Goal: Information Seeking & Learning: Find specific fact

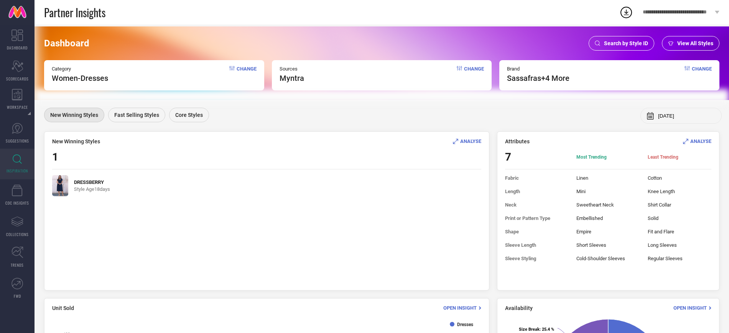
click at [621, 44] on span "Search by Style ID" at bounding box center [626, 43] width 44 height 6
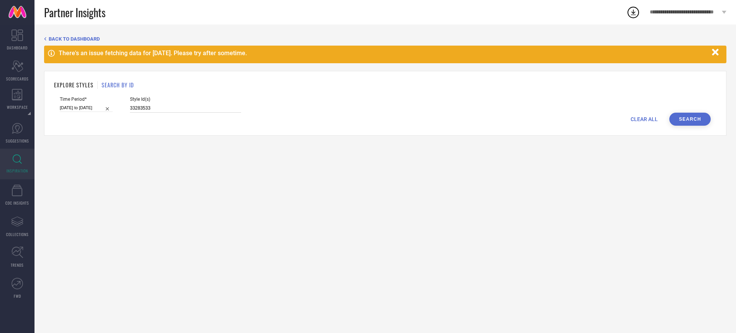
click at [180, 109] on input "33283533" at bounding box center [185, 108] width 111 height 9
paste input "23886244 23886364 32045105 26386882 31123382 31123328 32045111 32460282 31015028"
type input "23886244 23886364 32045105 26386882 31123382 31123328 32045111 32460282 31015028"
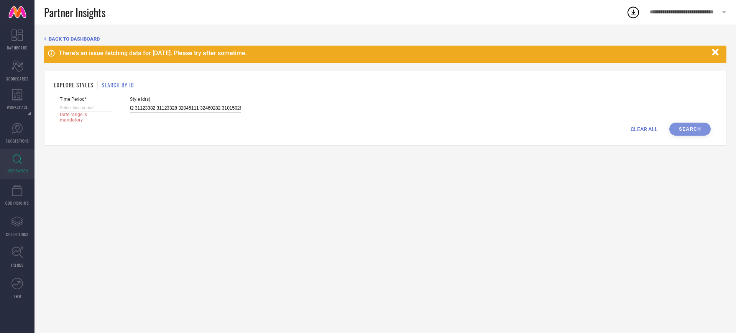
select select "8"
select select "2025"
select select "9"
select select "2025"
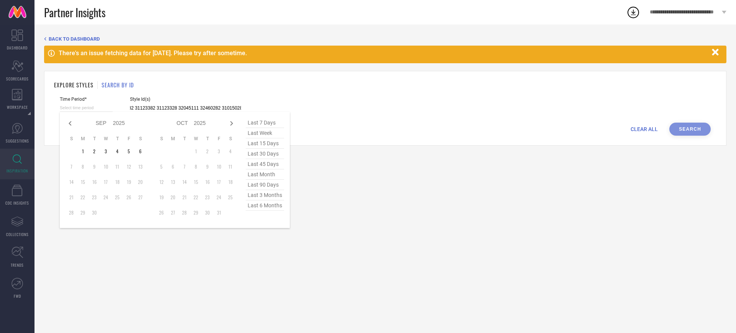
click at [108, 108] on input at bounding box center [86, 108] width 53 height 8
type input "23886244 23886364 32045105 26386882 31123382 31123328 32045111 32460282 31015028"
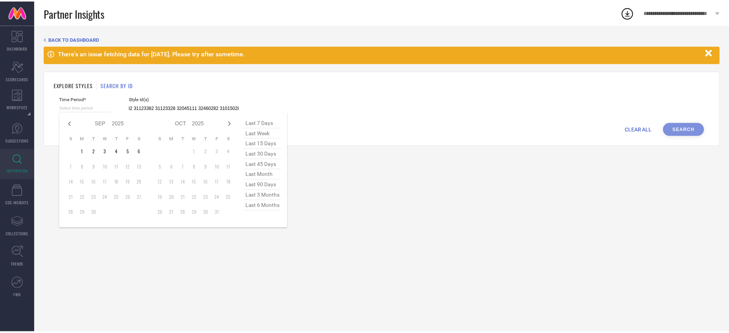
scroll to position [0, 0]
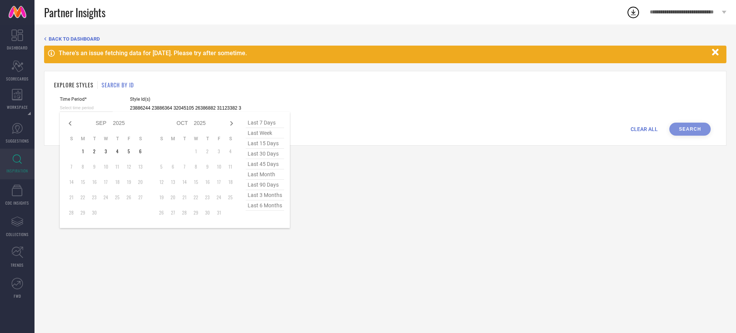
click at [263, 208] on span "last 6 months" at bounding box center [265, 206] width 38 height 10
type input "[DATE] to [DATE]"
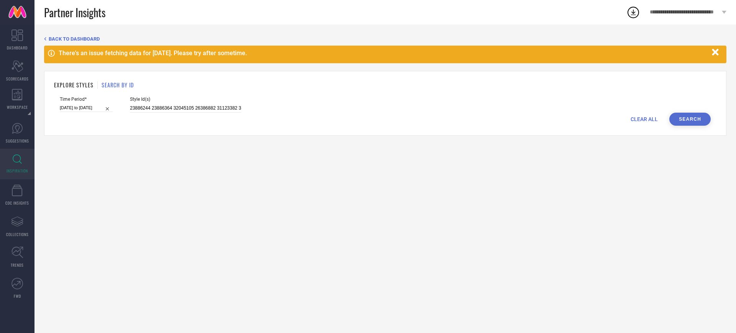
click at [708, 113] on div "CLEAR ALL Search" at bounding box center [385, 119] width 651 height 13
click at [696, 120] on button "Search" at bounding box center [690, 119] width 41 height 13
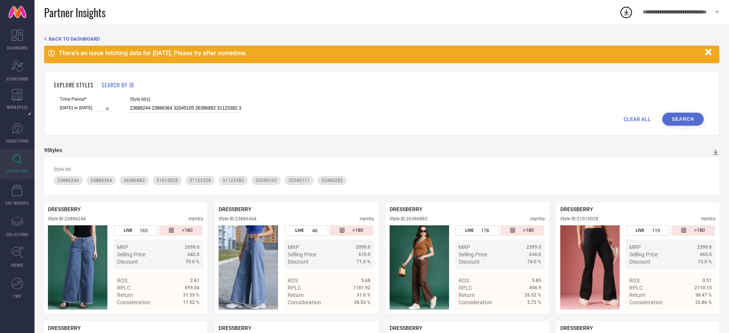
click at [222, 112] on input "23886244 23886364 32045105 26386882 31123382 31123328 32045111 32460282 31015028" at bounding box center [185, 108] width 111 height 9
paste input "298 23886364 32045105 25254978 25254984 25254990 25981646 25981648 25981658 259…"
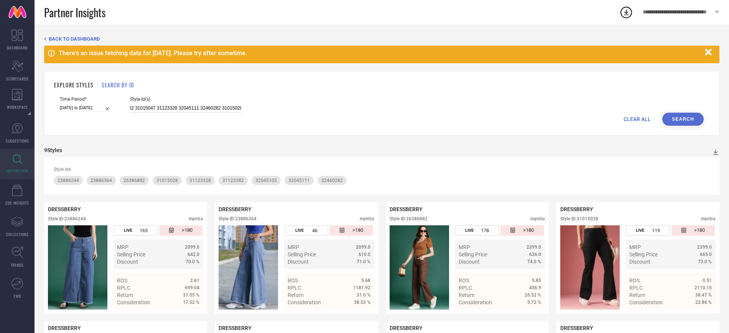
type input "23886244 23886298 23886364 32045105 25254978 25254984 25254990 25981646 2598164…"
click at [679, 118] on button "Search" at bounding box center [682, 119] width 41 height 13
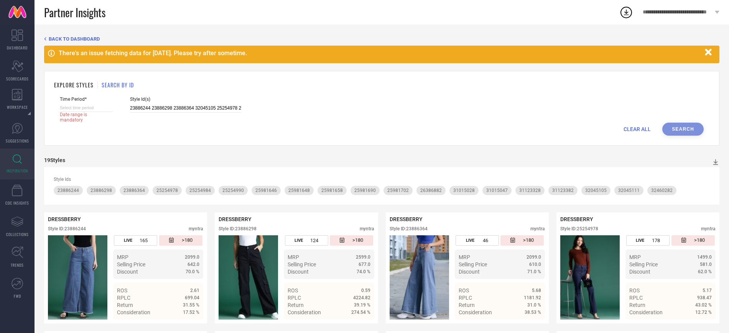
select select "8"
select select "2025"
select select "9"
select select "2025"
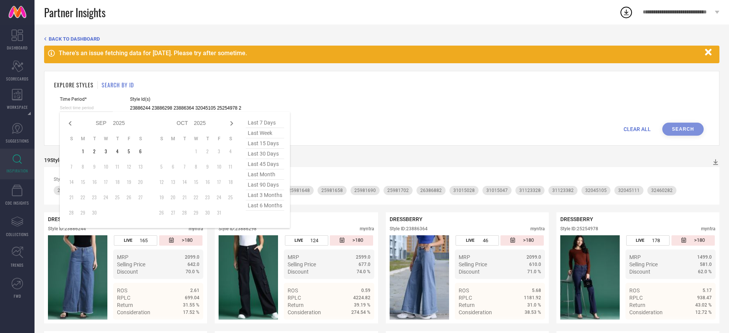
click at [107, 108] on input at bounding box center [86, 108] width 53 height 8
click at [263, 210] on span "last 6 months" at bounding box center [265, 206] width 38 height 10
type input "[DATE] to [DATE]"
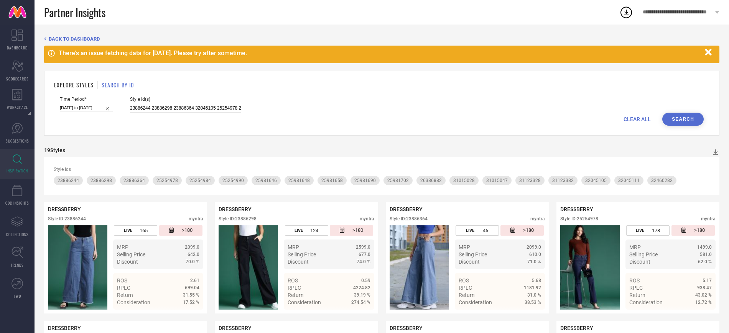
click at [685, 118] on button "Search" at bounding box center [682, 119] width 41 height 13
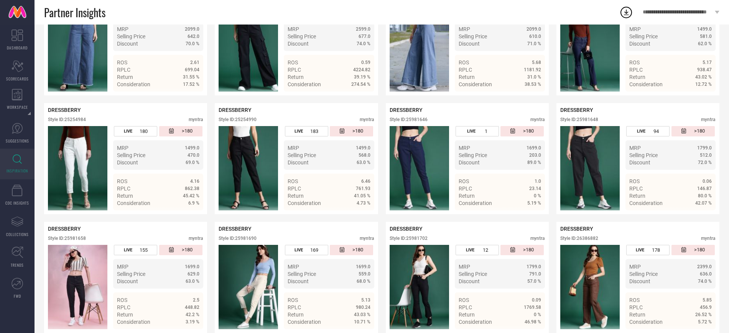
scroll to position [127, 0]
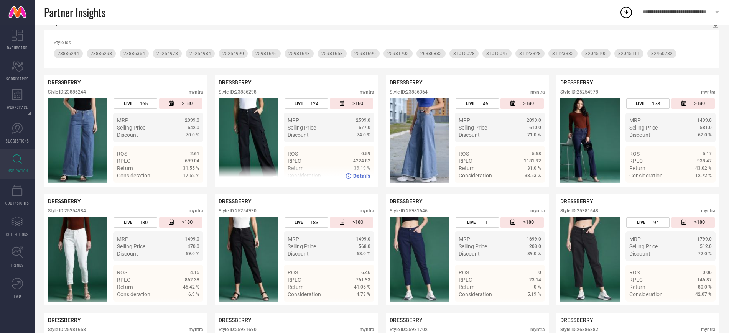
click at [251, 94] on div "Style ID: 23886298" at bounding box center [238, 91] width 38 height 5
copy div "23886298"
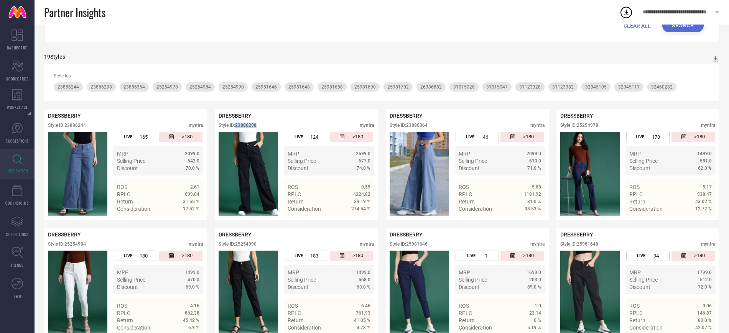
scroll to position [0, 0]
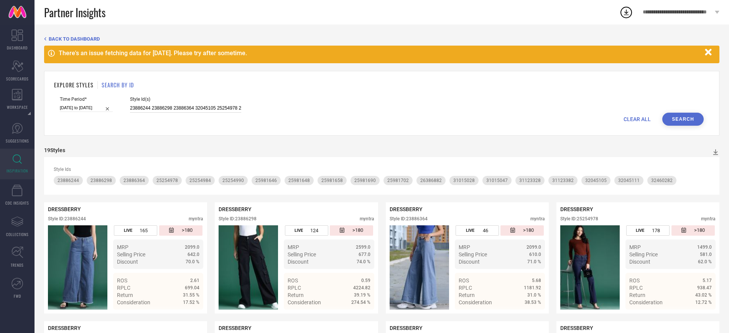
click at [180, 106] on input "23886244 23886298 23886364 32045105 25254978 25254984 25254990 25981646 2598164…" at bounding box center [185, 108] width 111 height 9
paste input "11005690 11005704 13777488 15083182 23588202 24024374 25981604 25981634 2672685…"
type input "11005690 11005704 13777488 15083182 23588202 24024374 25981604 25981634 2672685…"
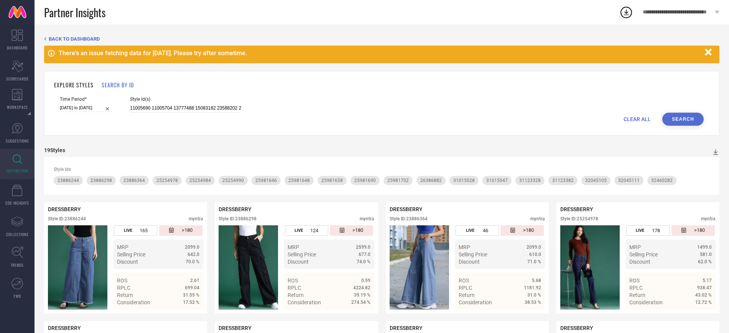
click at [686, 120] on button "Search" at bounding box center [682, 119] width 41 height 13
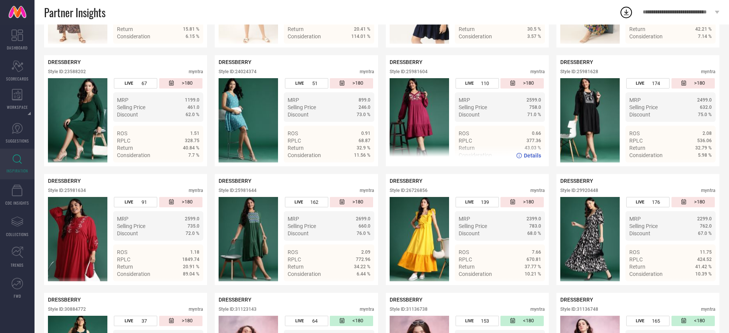
scroll to position [277, 0]
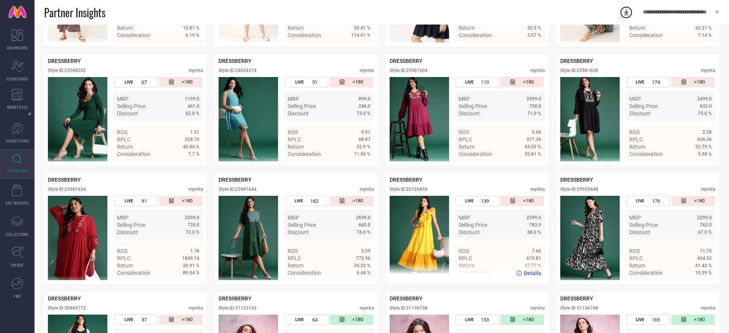
click at [427, 191] on div "Style ID: 26726856" at bounding box center [409, 189] width 38 height 5
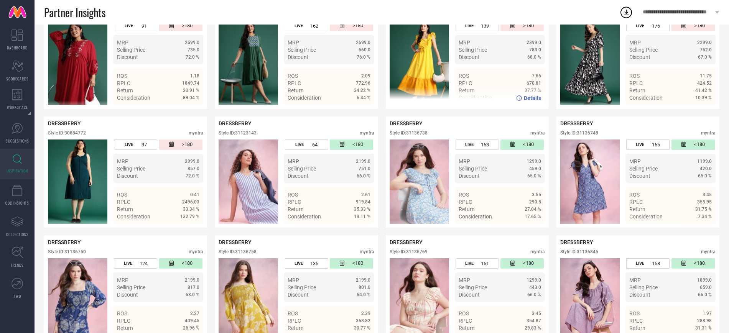
scroll to position [453, 0]
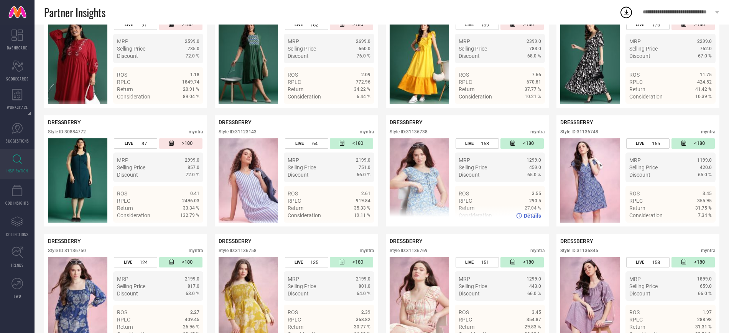
click at [423, 134] on div "Style ID: 31136738" at bounding box center [409, 131] width 38 height 5
copy div "31136738"
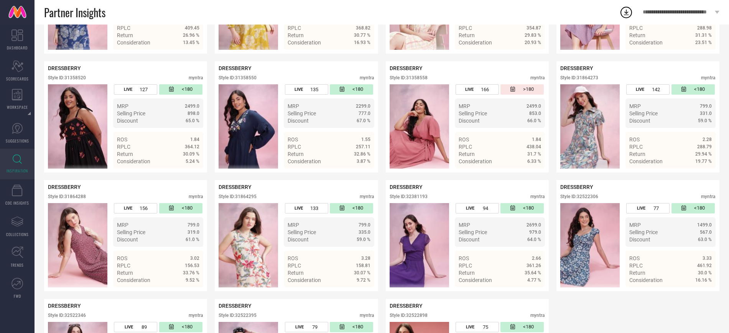
scroll to position [742, 0]
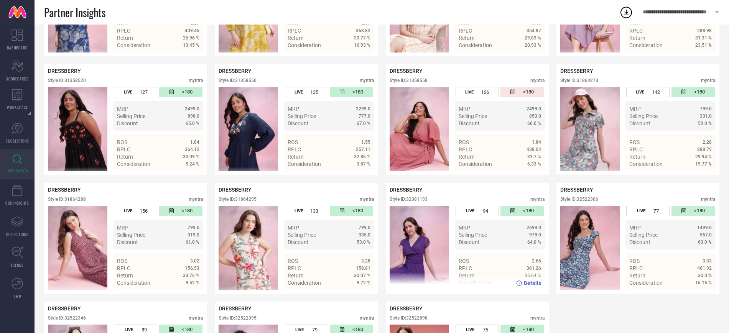
click at [423, 200] on div "Style ID: 32381193" at bounding box center [409, 199] width 38 height 5
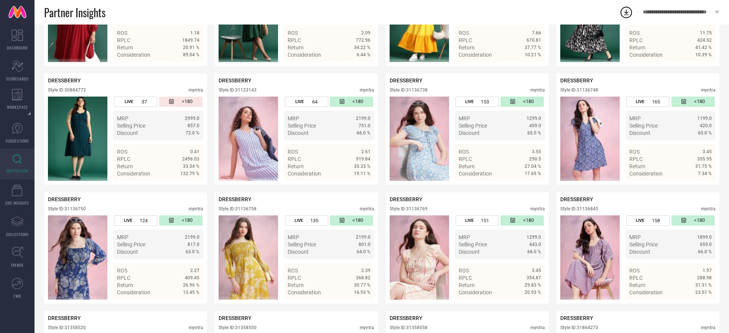
scroll to position [494, 0]
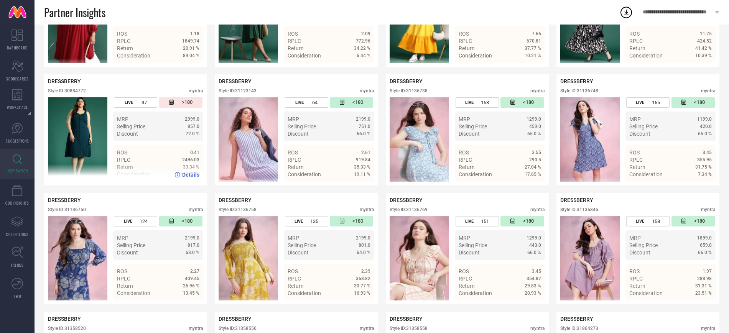
click at [82, 93] on div "Style ID: 30884772" at bounding box center [67, 90] width 38 height 5
copy div "30884772"
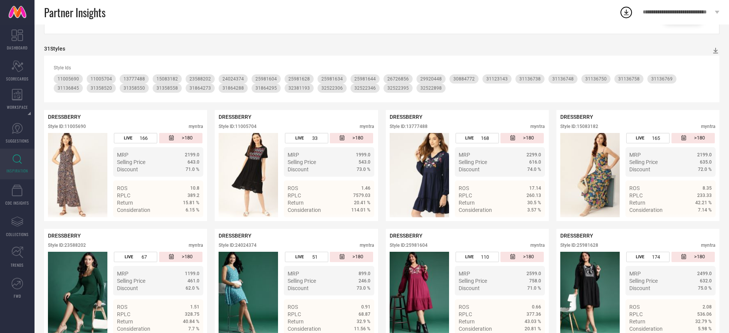
scroll to position [101, 0]
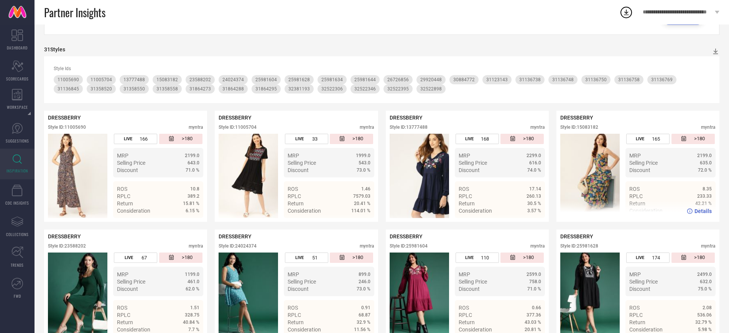
click at [594, 128] on div "Style ID: 15083182" at bounding box center [579, 127] width 38 height 5
copy div "15083182"
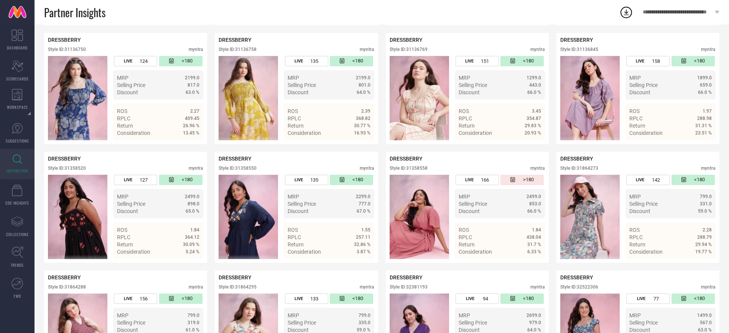
scroll to position [837, 0]
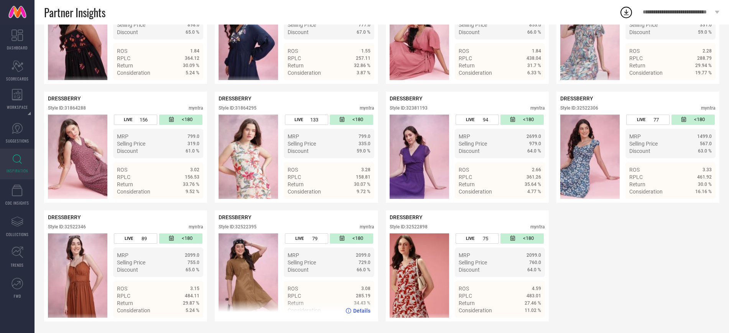
click at [255, 227] on div "Style ID: 32522395" at bounding box center [238, 226] width 38 height 5
copy div "32522395"
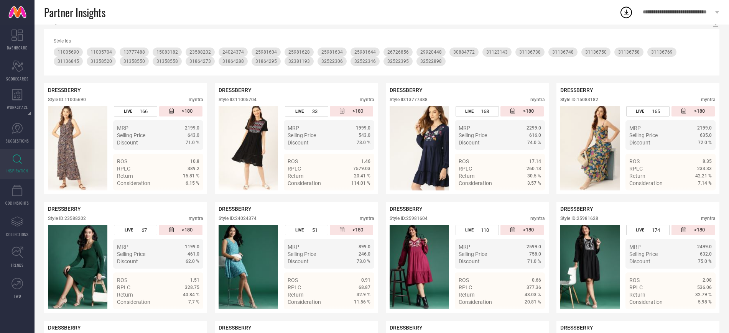
scroll to position [119, 0]
